Goal: Information Seeking & Learning: Learn about a topic

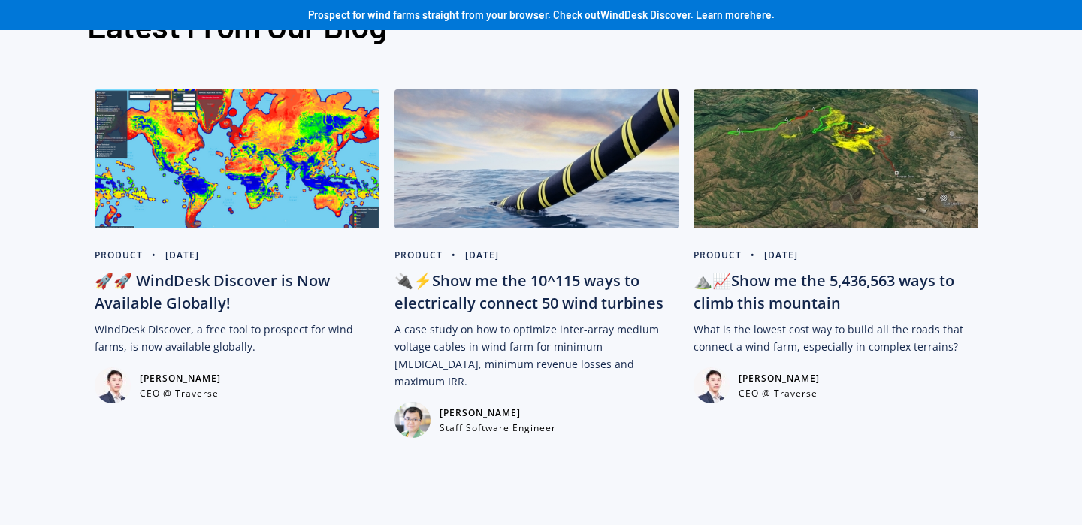
scroll to position [3679, 0]
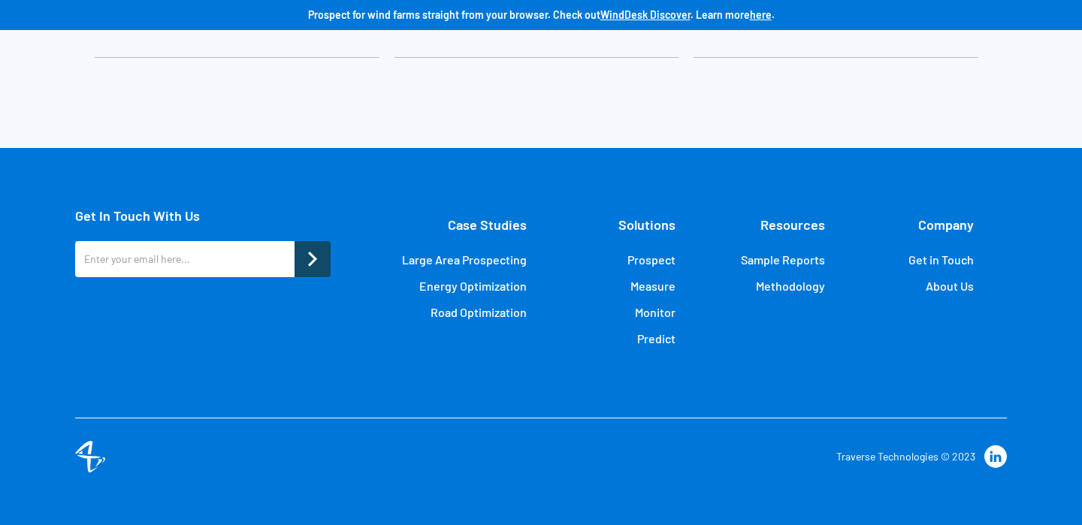
click at [946, 284] on link "About Us" at bounding box center [950, 286] width 48 height 15
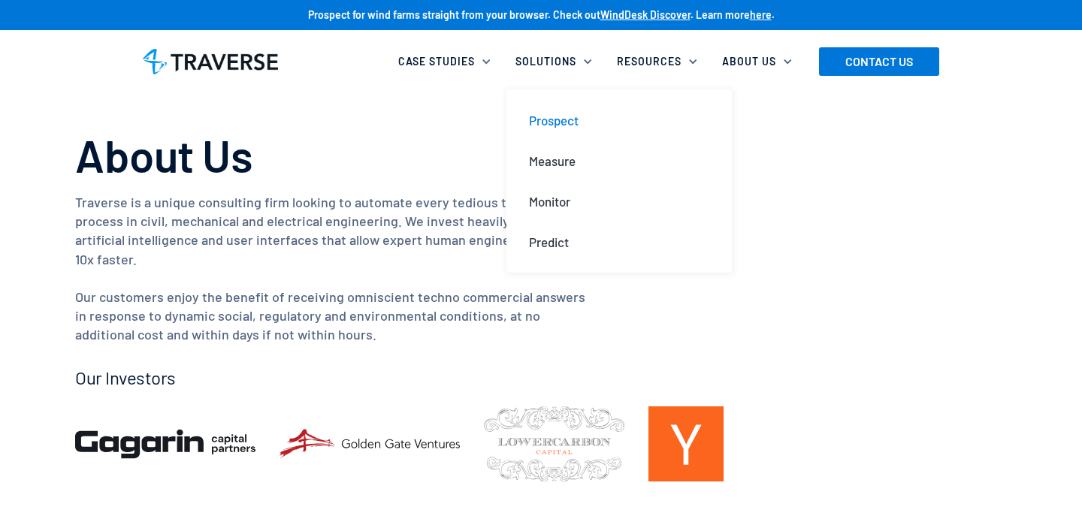
click at [558, 122] on div "Prospect" at bounding box center [554, 120] width 50 height 17
